Goal: Task Accomplishment & Management: Manage account settings

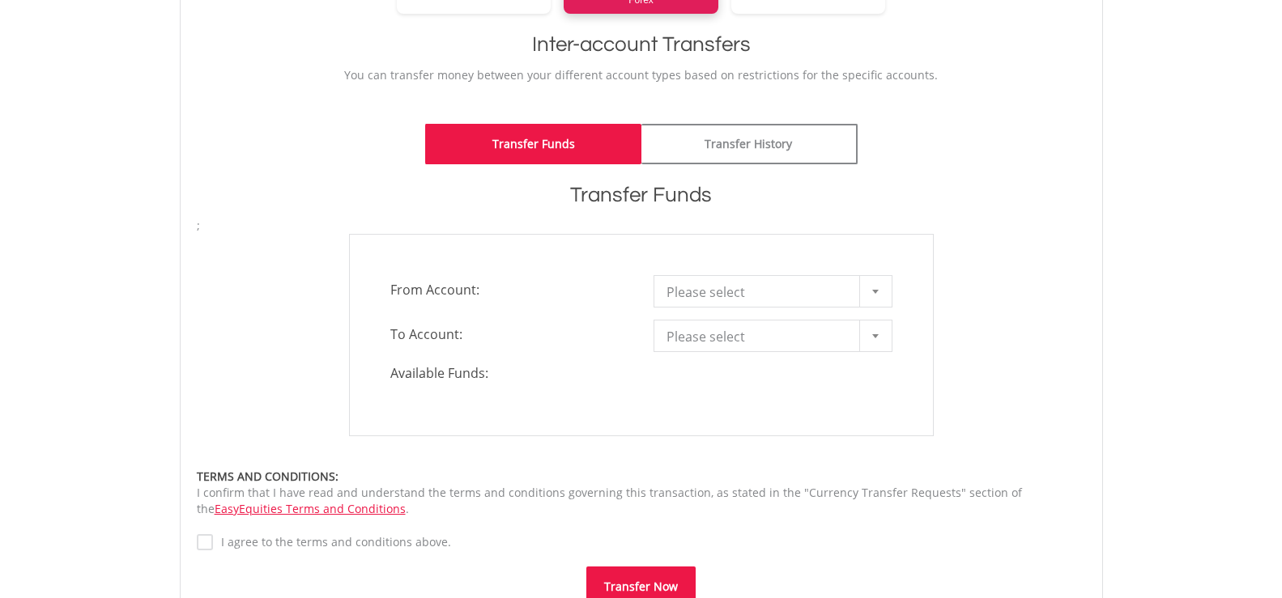
scroll to position [324, 0]
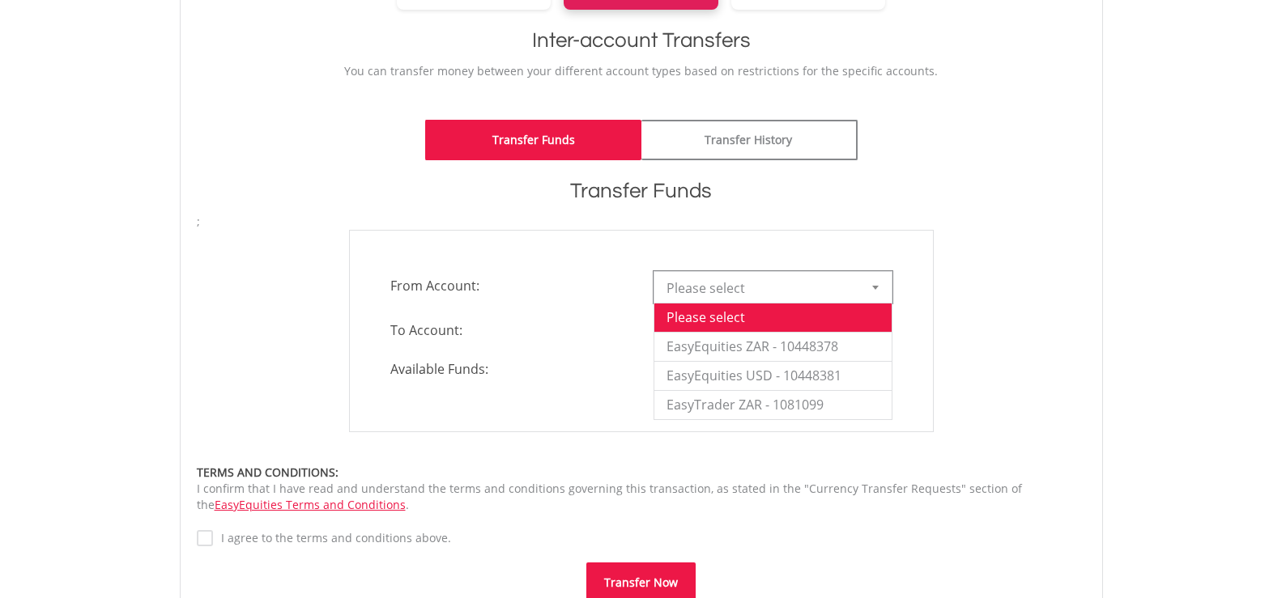
click at [870, 287] on div at bounding box center [875, 287] width 32 height 31
click at [837, 346] on li "EasyEquities ZAR - 10448378" at bounding box center [772, 346] width 237 height 29
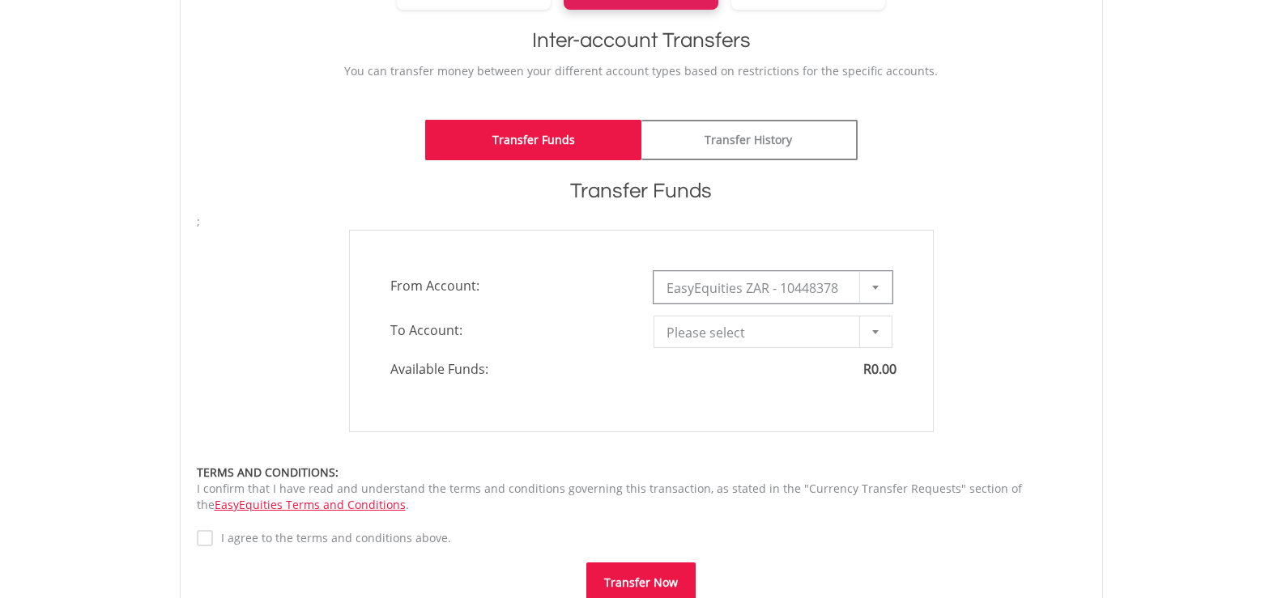
click at [863, 330] on div at bounding box center [875, 332] width 32 height 31
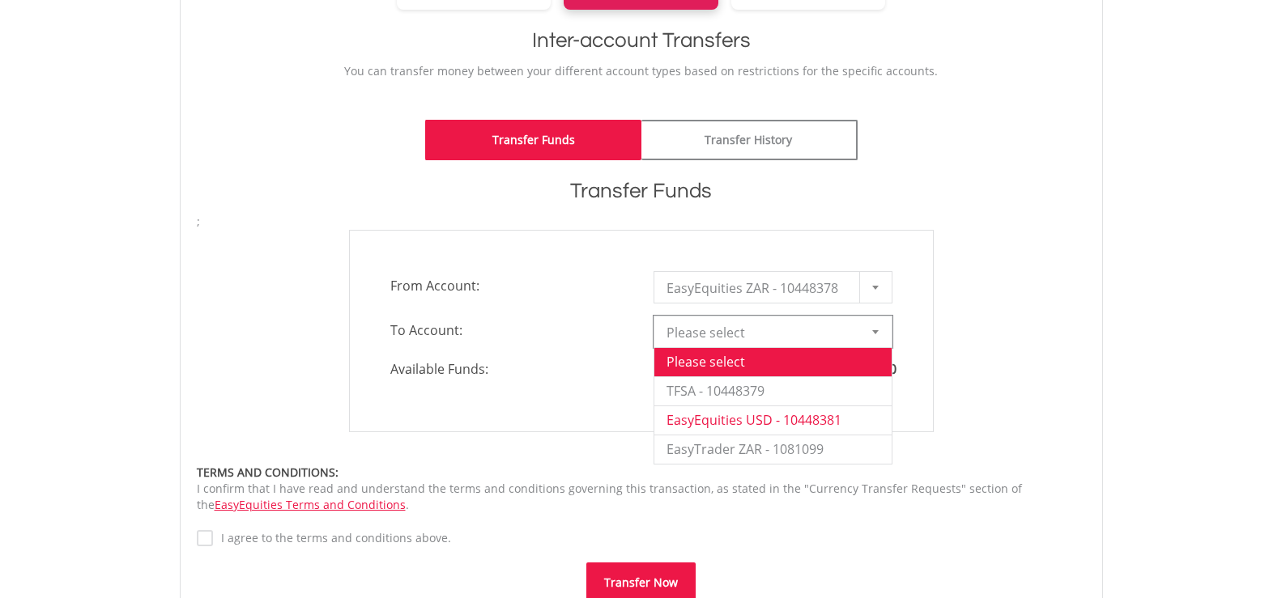
click at [760, 420] on li "EasyEquities USD - 10448381" at bounding box center [772, 420] width 237 height 29
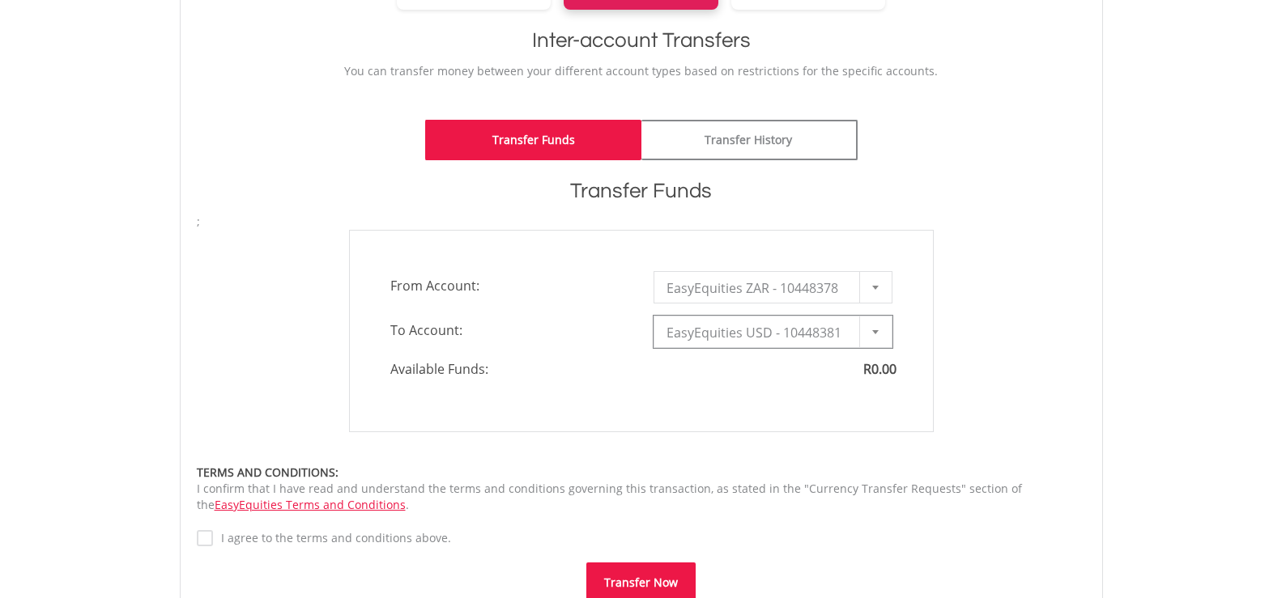
type input "*"
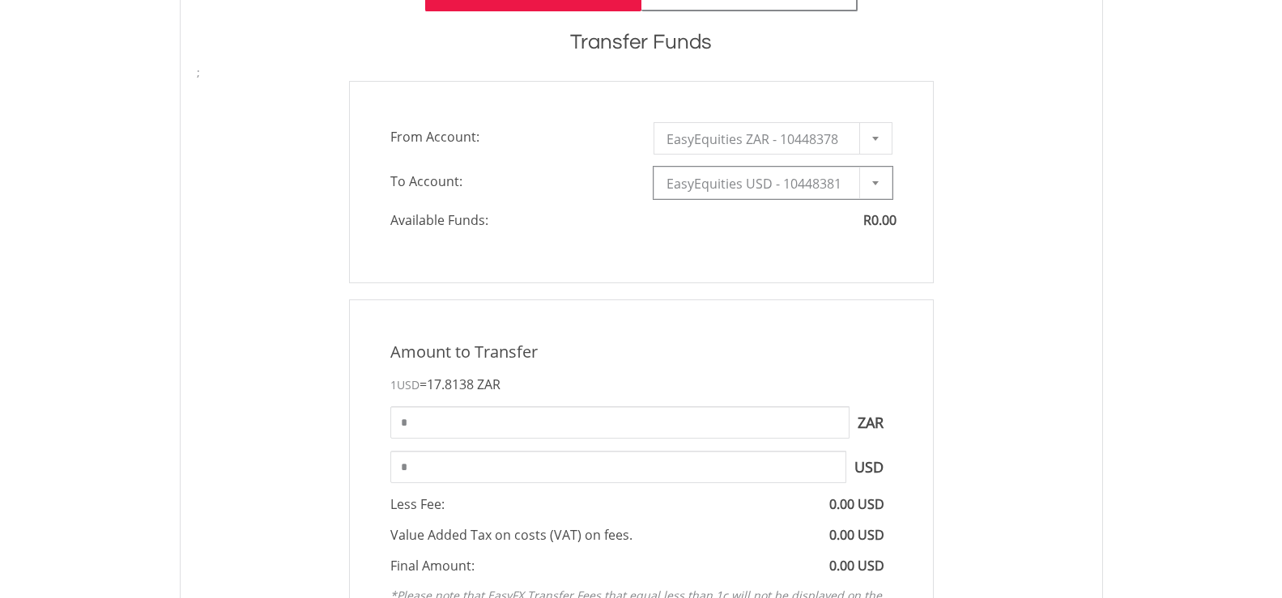
scroll to position [486, 0]
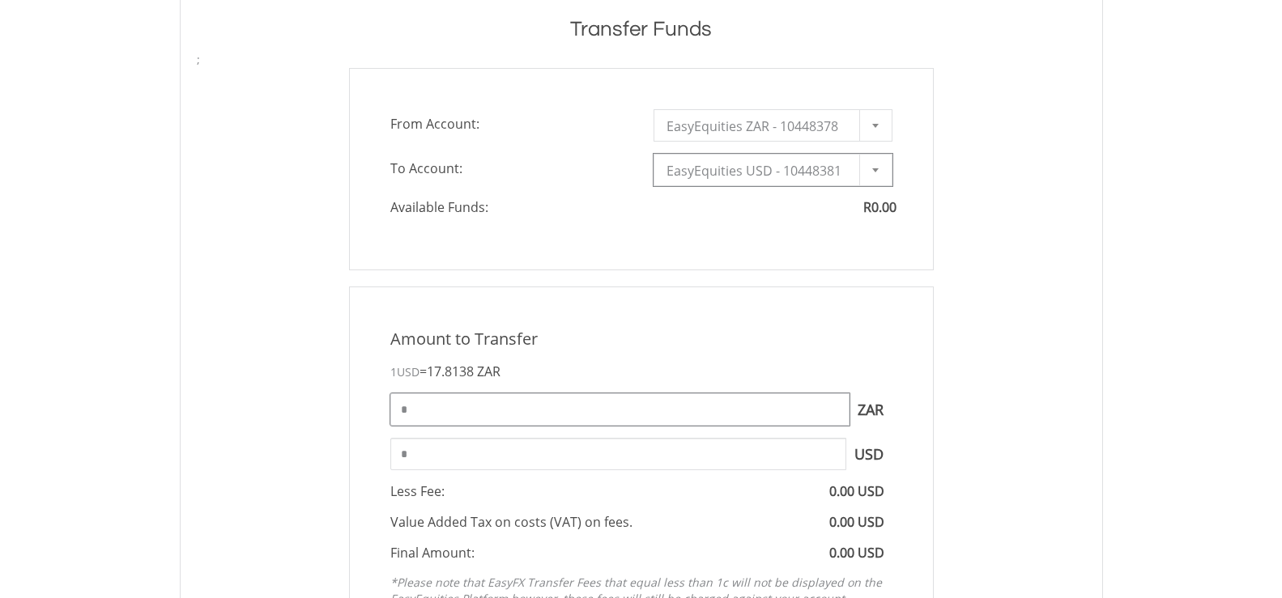
click at [458, 400] on input "*" at bounding box center [619, 410] width 459 height 32
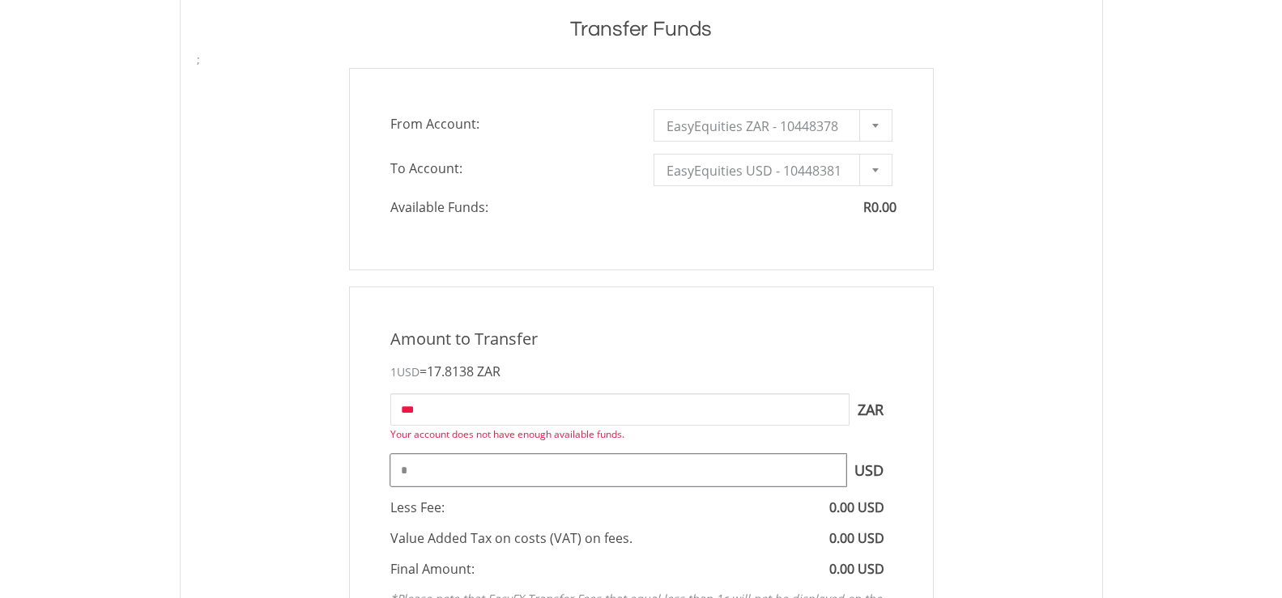
click at [438, 477] on input "*" at bounding box center [618, 470] width 456 height 32
click at [440, 476] on input "*" at bounding box center [618, 470] width 456 height 32
click at [433, 512] on div "Amount to Transfer 1 USD = 17.8138 ZAR *** ZAR Your account does not have enoug…" at bounding box center [641, 496] width 585 height 419
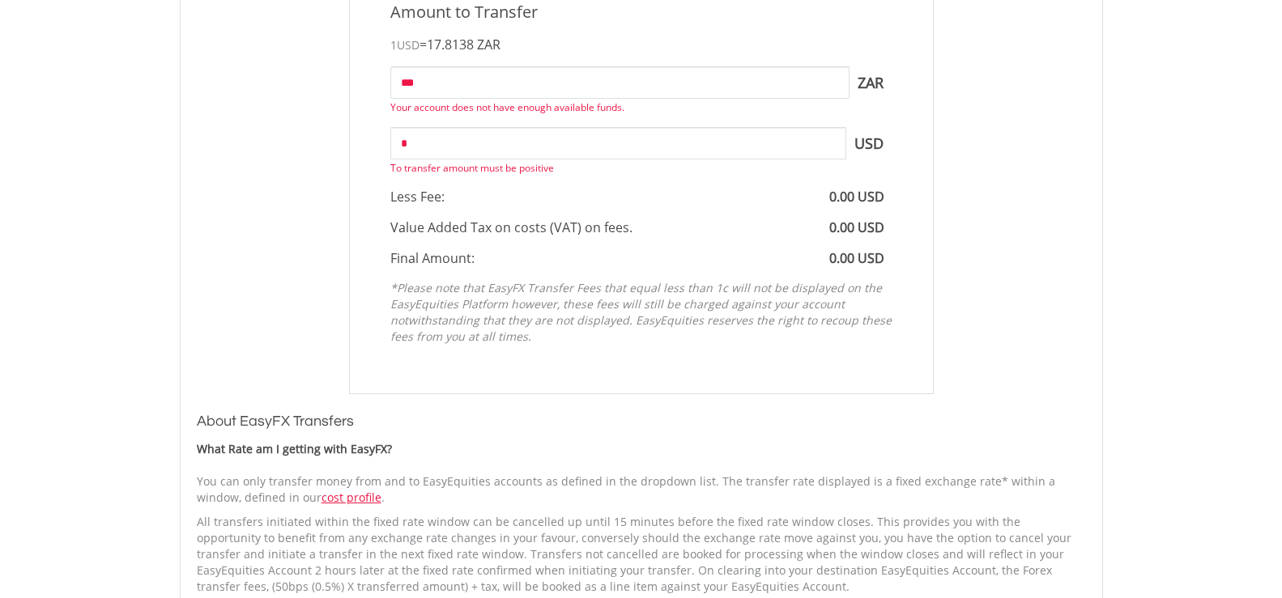
scroll to position [729, 0]
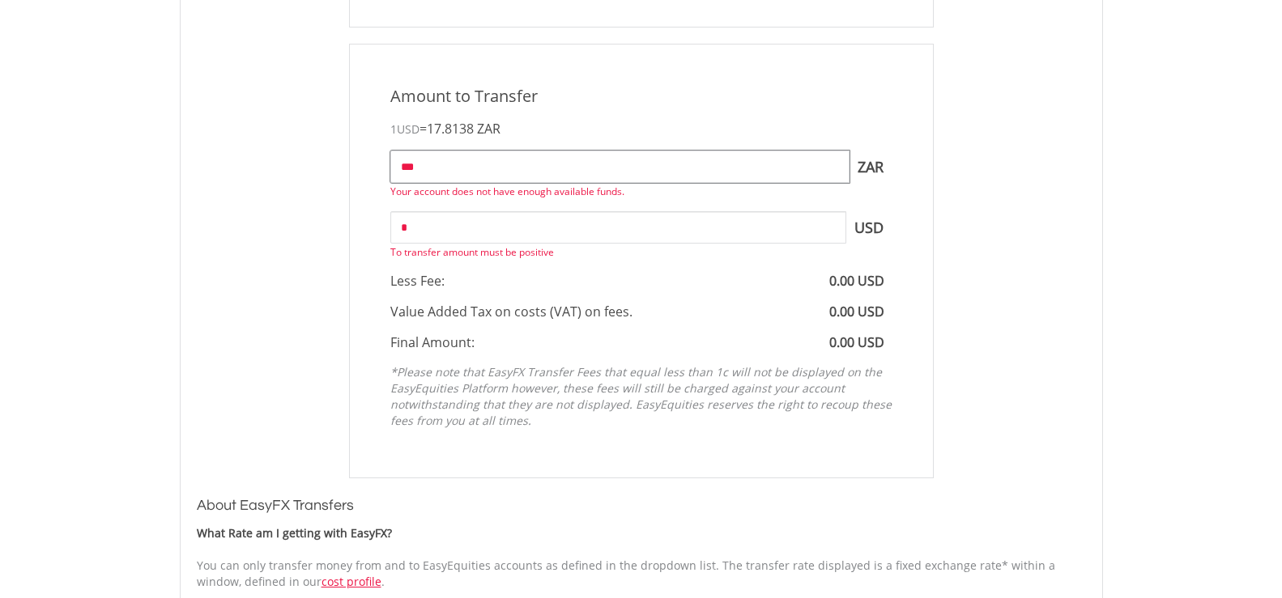
click at [440, 164] on input "***" at bounding box center [619, 167] width 459 height 32
type input "*"
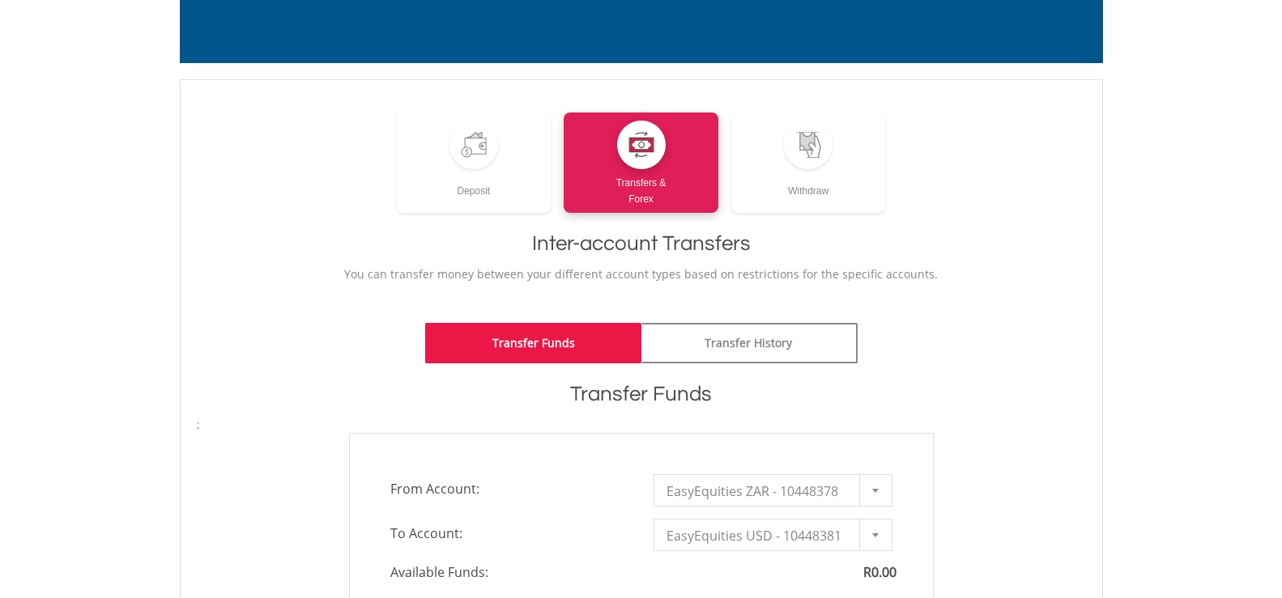
scroll to position [0, 0]
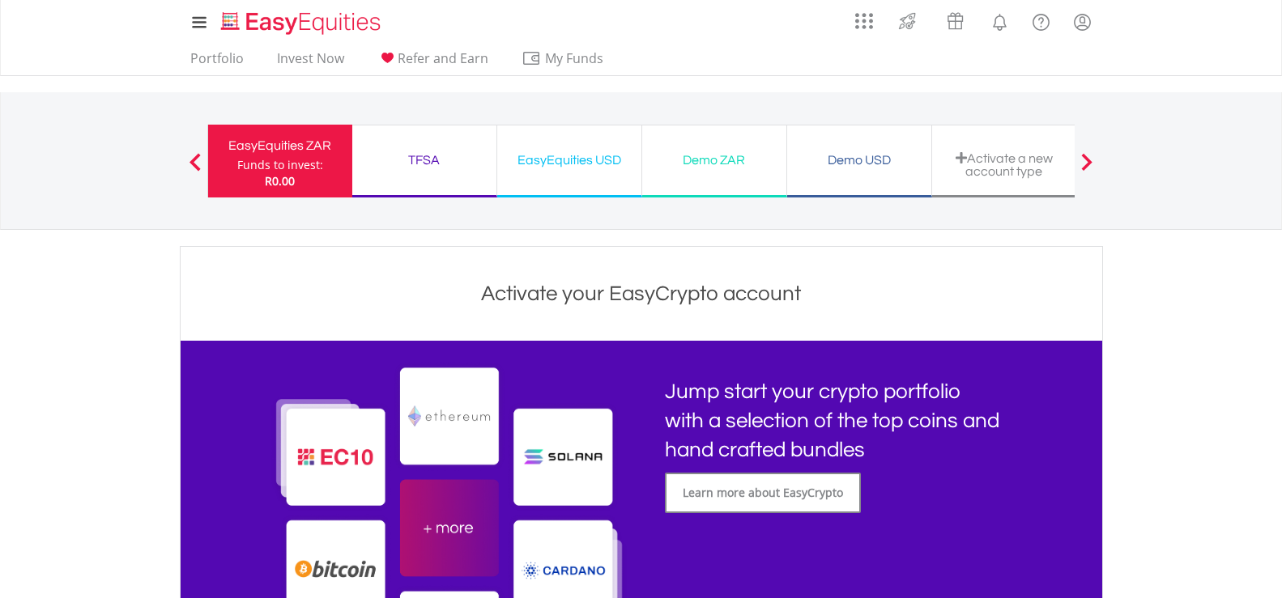
click at [718, 161] on div "Demo ZAR" at bounding box center [714, 160] width 125 height 23
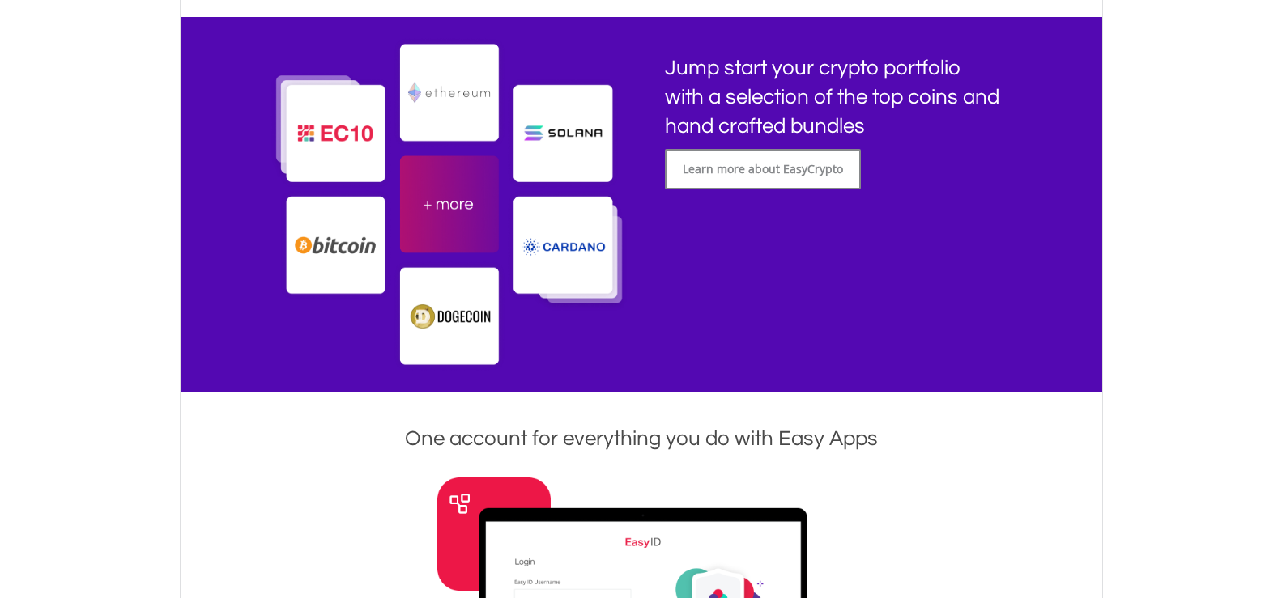
scroll to position [243, 0]
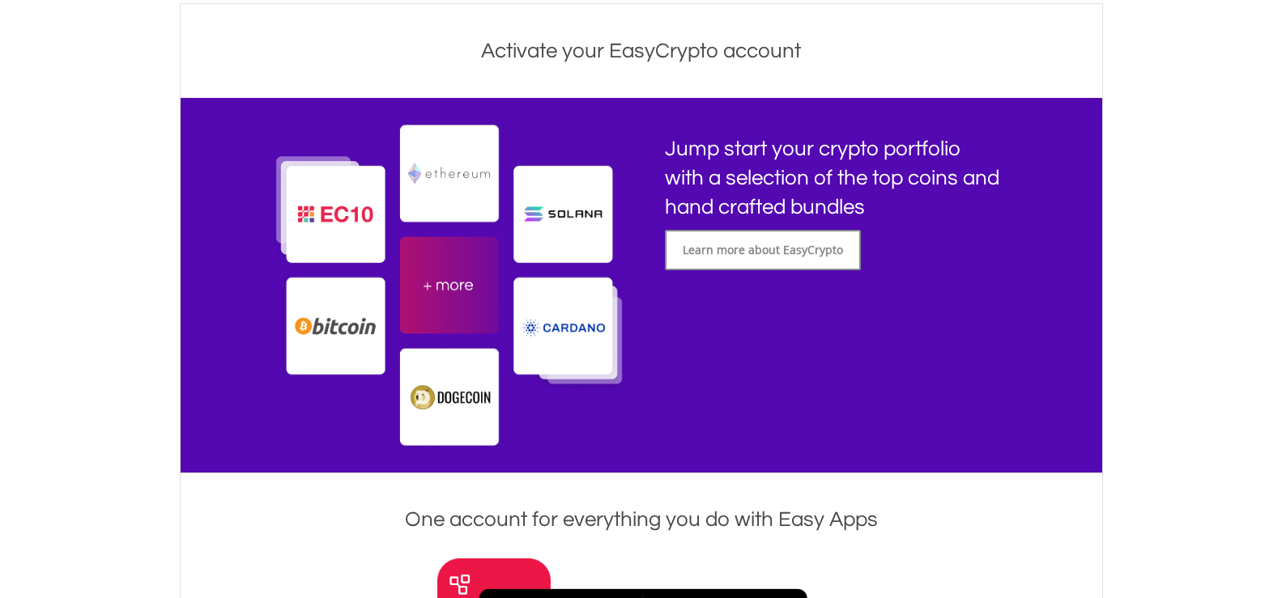
click at [468, 312] on img at bounding box center [449, 285] width 360 height 334
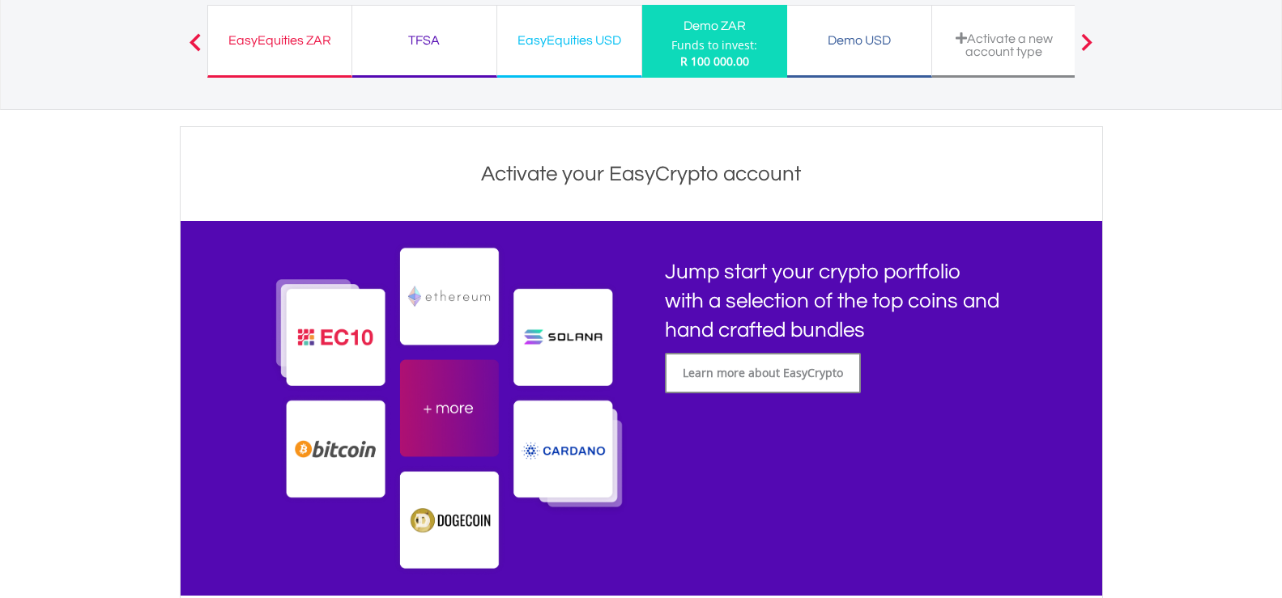
scroll to position [0, 0]
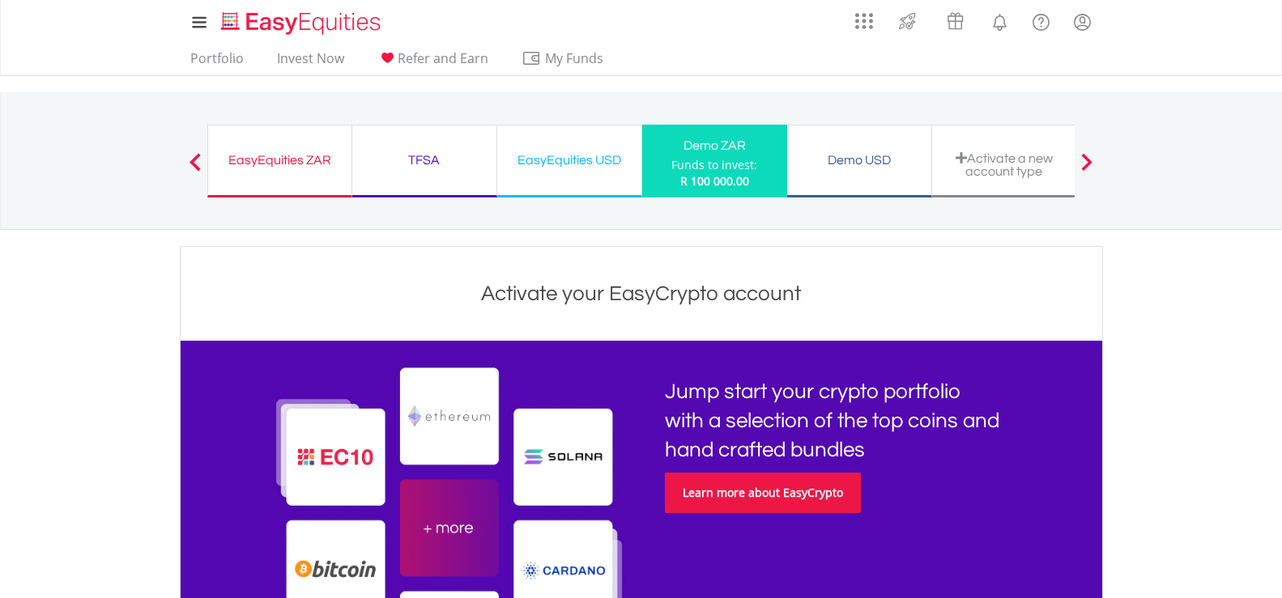
click at [790, 492] on link "Learn more about EasyCrypto" at bounding box center [763, 493] width 196 height 40
click at [326, 177] on div "EasyEquities ZAR Funds to invest: R 100 000.00" at bounding box center [279, 161] width 145 height 73
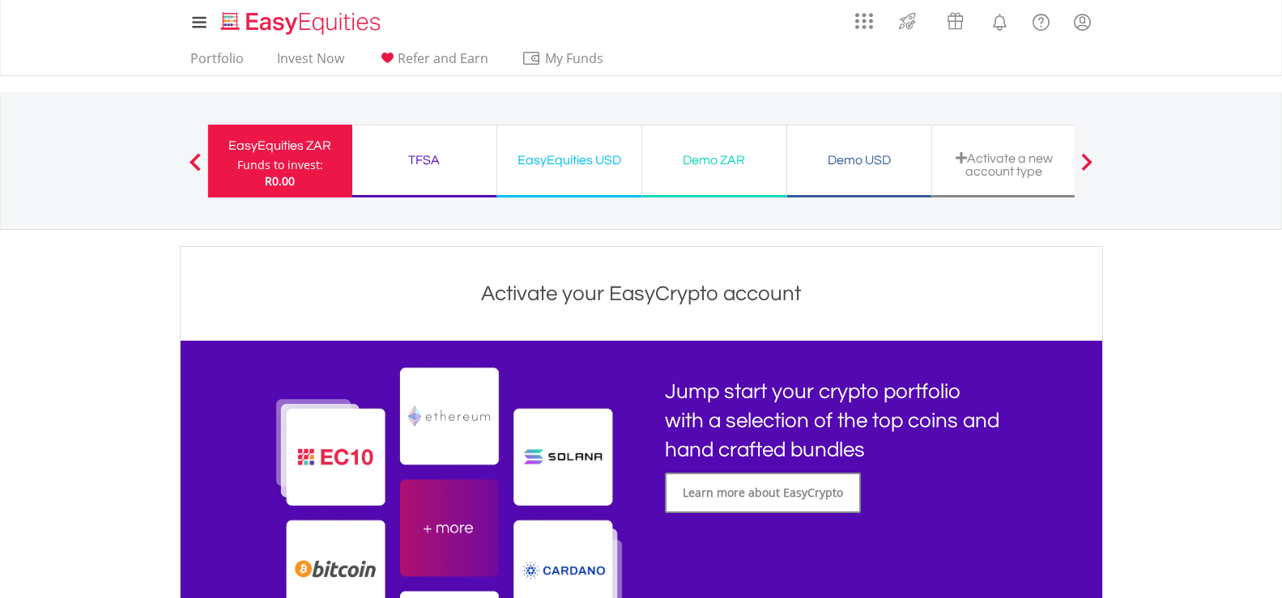
click at [394, 177] on div "TFSA Funds to invest: R0.00" at bounding box center [424, 161] width 145 height 73
click at [319, 185] on div "R0.00" at bounding box center [280, 181] width 86 height 16
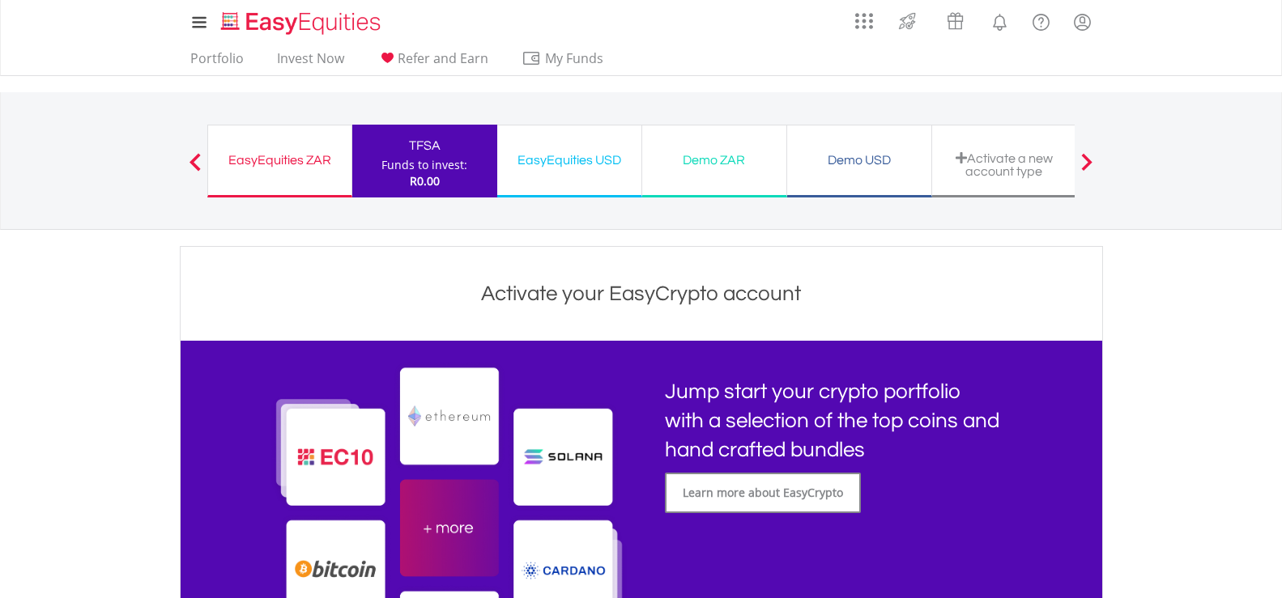
click at [300, 184] on div "EasyEquities ZAR Funds to invest: R0.00" at bounding box center [279, 161] width 145 height 73
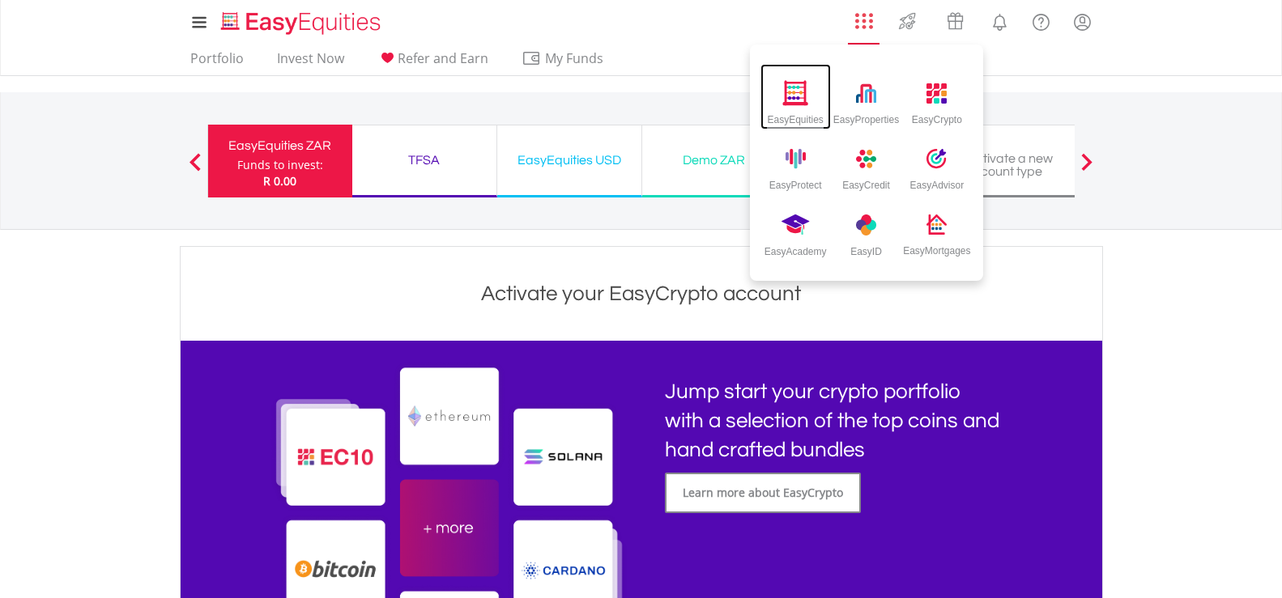
click at [811, 116] on div "EasyEquities" at bounding box center [795, 116] width 56 height 19
